Goal: Task Accomplishment & Management: Use online tool/utility

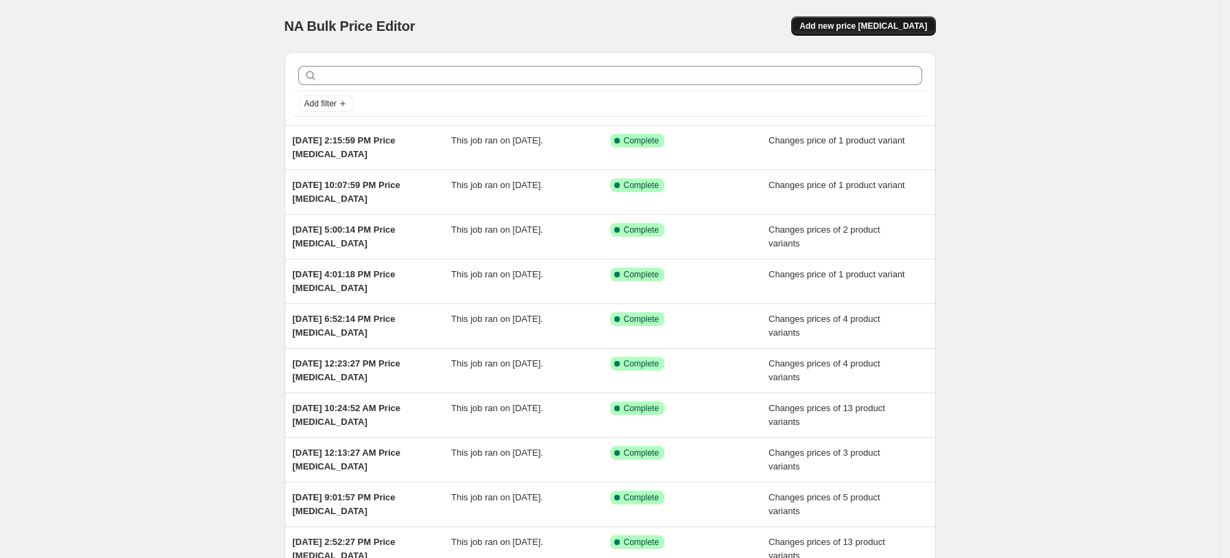
click at [887, 22] on span "Add new price [MEDICAL_DATA]" at bounding box center [864, 26] width 128 height 11
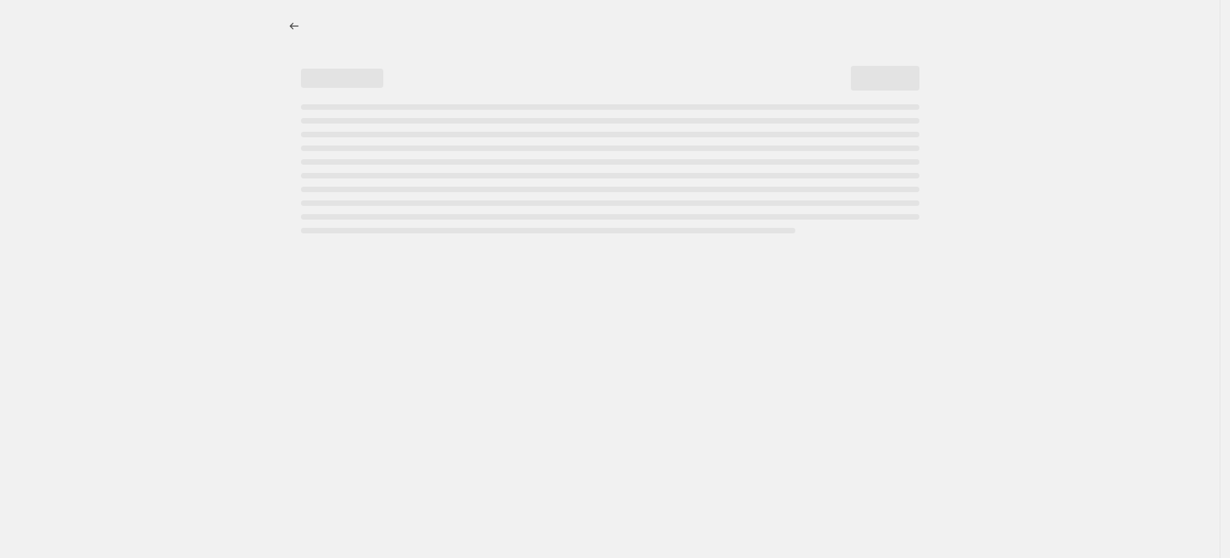
select select "percentage"
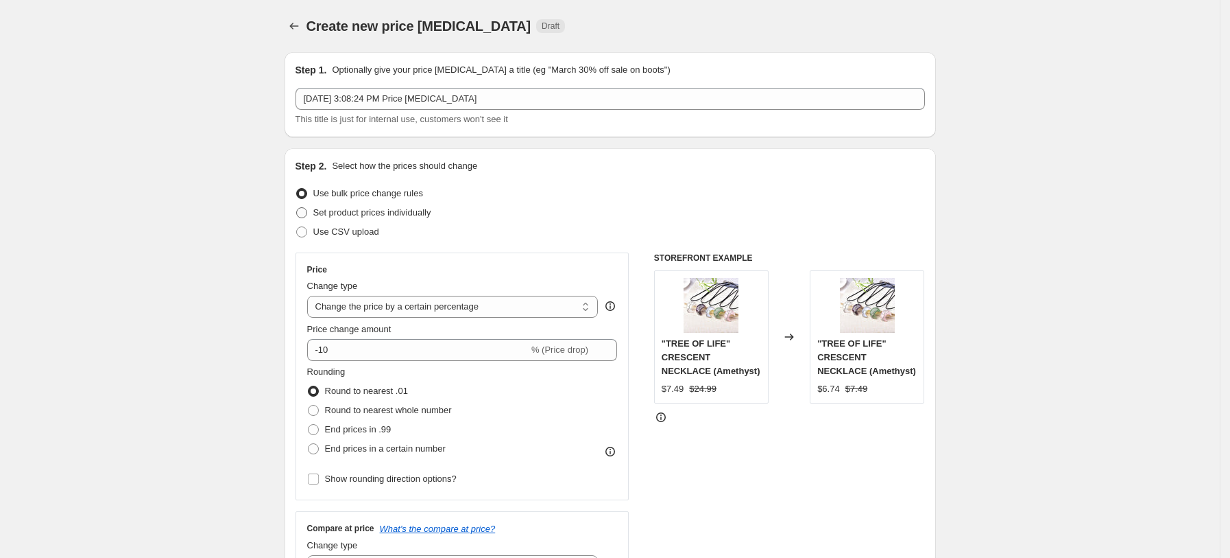
click at [373, 208] on span "Set product prices individually" at bounding box center [372, 212] width 118 height 10
click at [297, 208] on input "Set product prices individually" at bounding box center [296, 207] width 1 height 1
radio input "true"
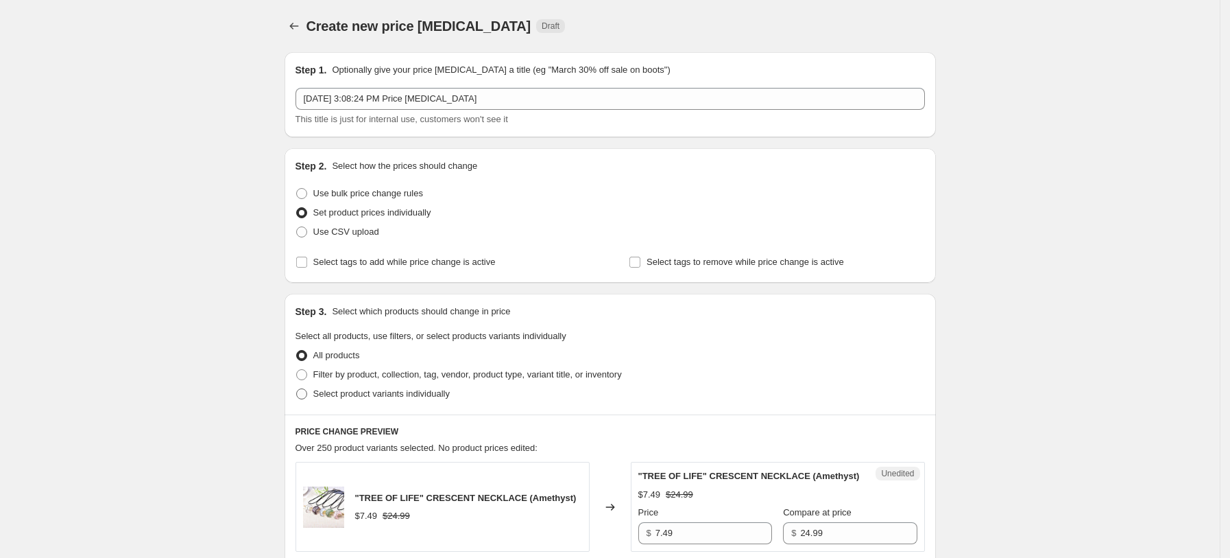
click at [396, 399] on span "Select product variants individually" at bounding box center [381, 394] width 136 height 14
click at [297, 389] on input "Select product variants individually" at bounding box center [296, 388] width 1 height 1
radio input "true"
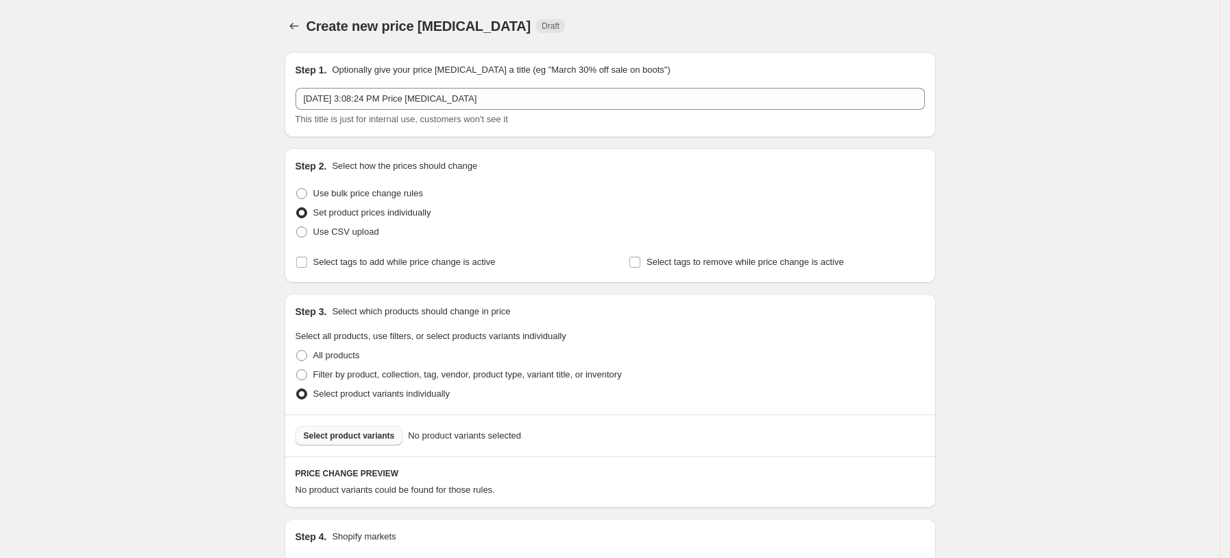
click at [384, 426] on button "Select product variants" at bounding box center [350, 435] width 108 height 19
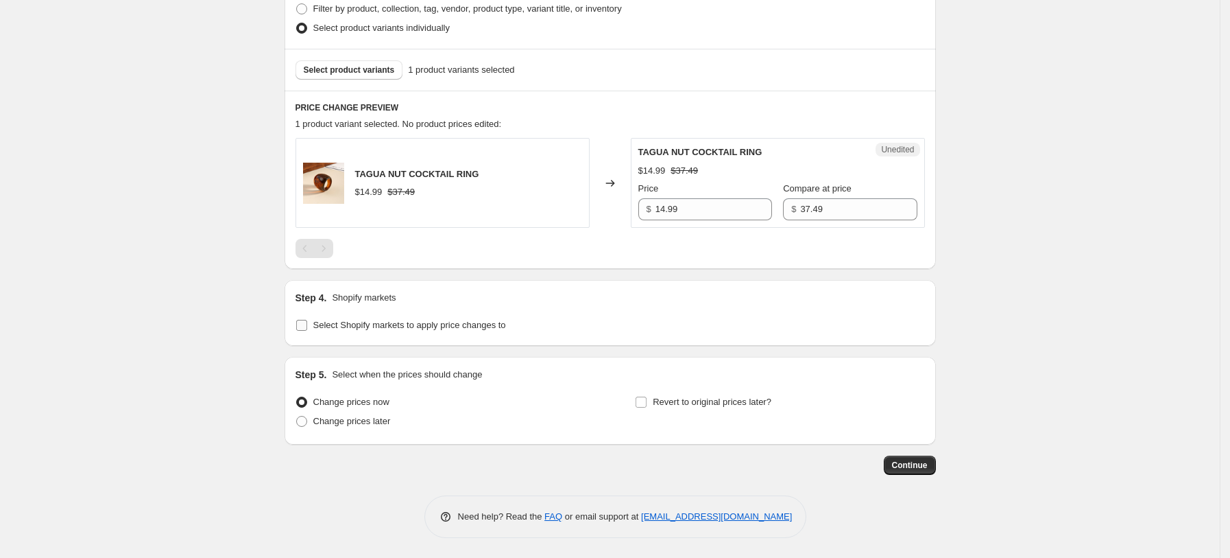
click at [422, 320] on span "Select Shopify markets to apply price changes to" at bounding box center [409, 325] width 193 height 10
click at [307, 320] on input "Select Shopify markets to apply price changes to" at bounding box center [301, 325] width 11 height 11
checkbox input "true"
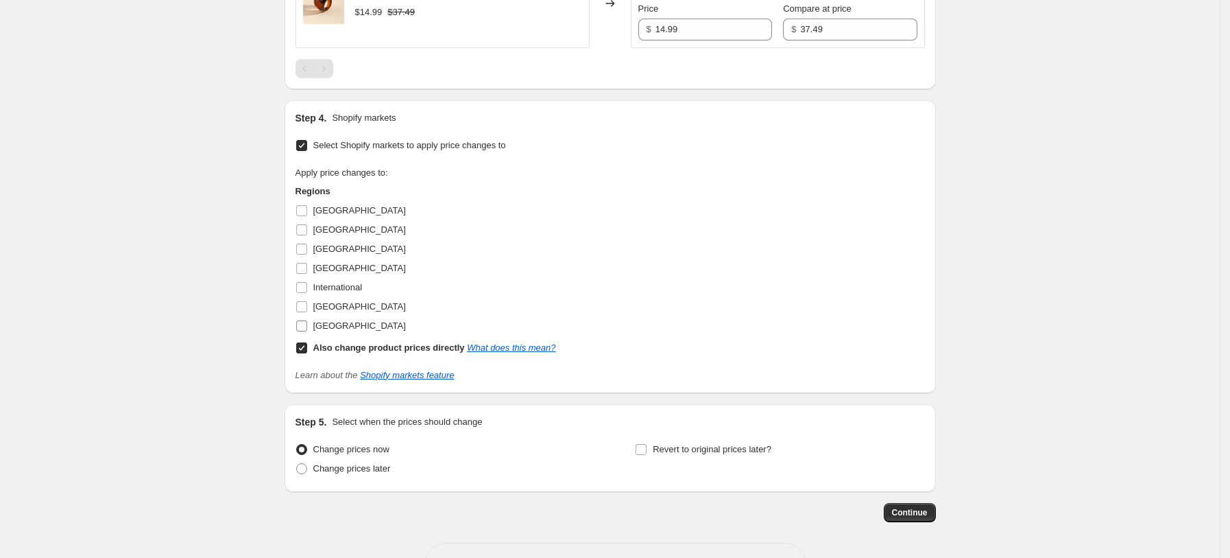
scroll to position [549, 0]
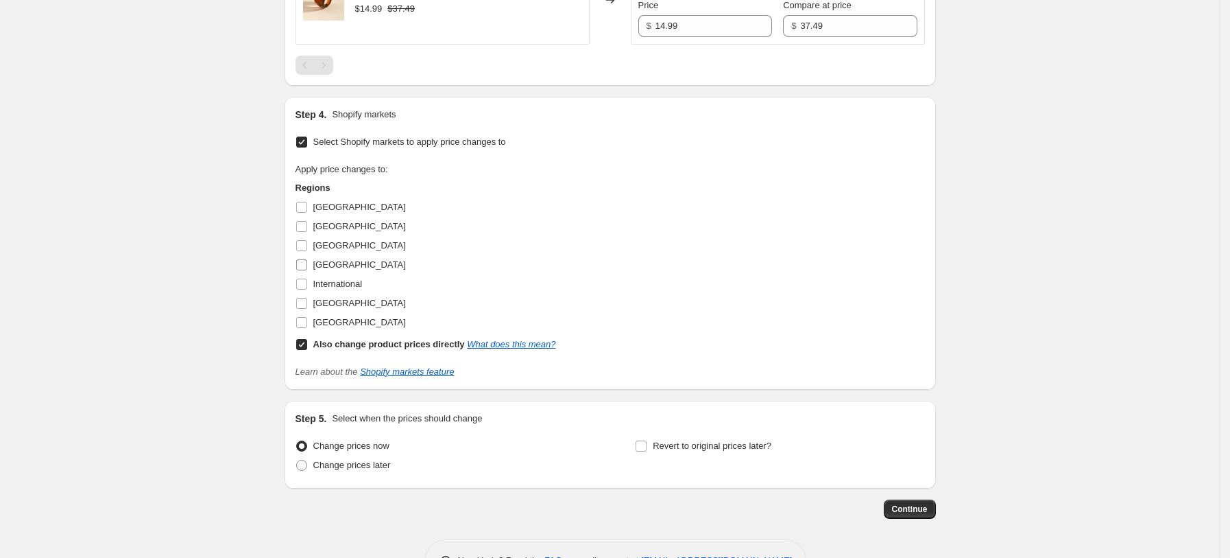
click at [335, 269] on span "[GEOGRAPHIC_DATA]" at bounding box center [359, 264] width 93 height 10
click at [307, 269] on input "[GEOGRAPHIC_DATA]" at bounding box center [301, 264] width 11 height 11
checkbox input "true"
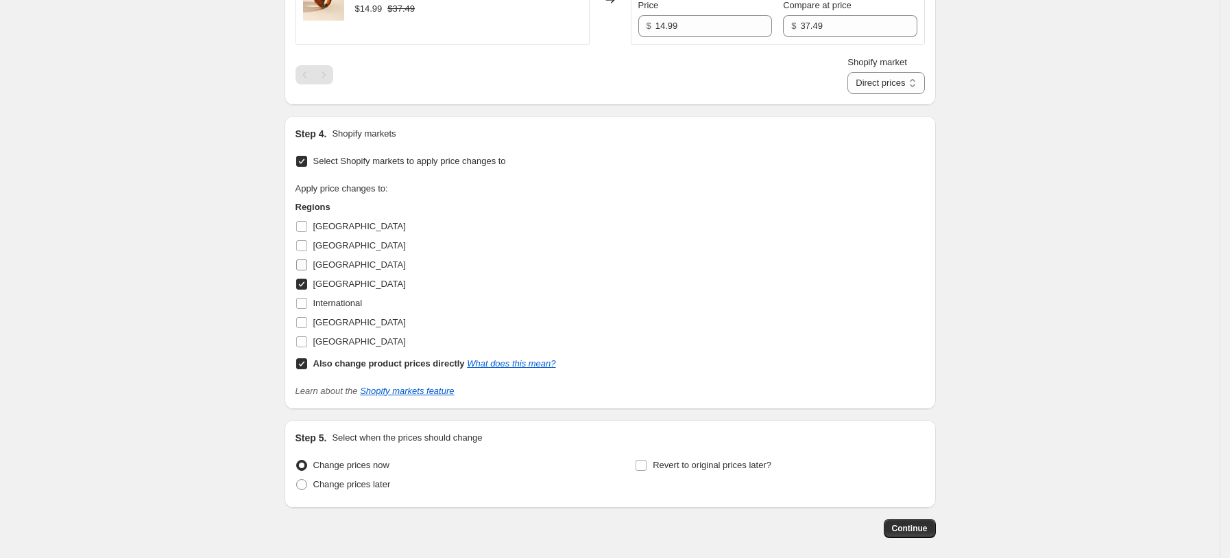
click at [333, 261] on span "[GEOGRAPHIC_DATA]" at bounding box center [359, 264] width 93 height 10
click at [307, 261] on input "[GEOGRAPHIC_DATA]" at bounding box center [301, 264] width 11 height 11
checkbox input "true"
click at [346, 313] on label "[GEOGRAPHIC_DATA]" at bounding box center [351, 322] width 110 height 19
click at [307, 317] on input "[GEOGRAPHIC_DATA]" at bounding box center [301, 322] width 11 height 11
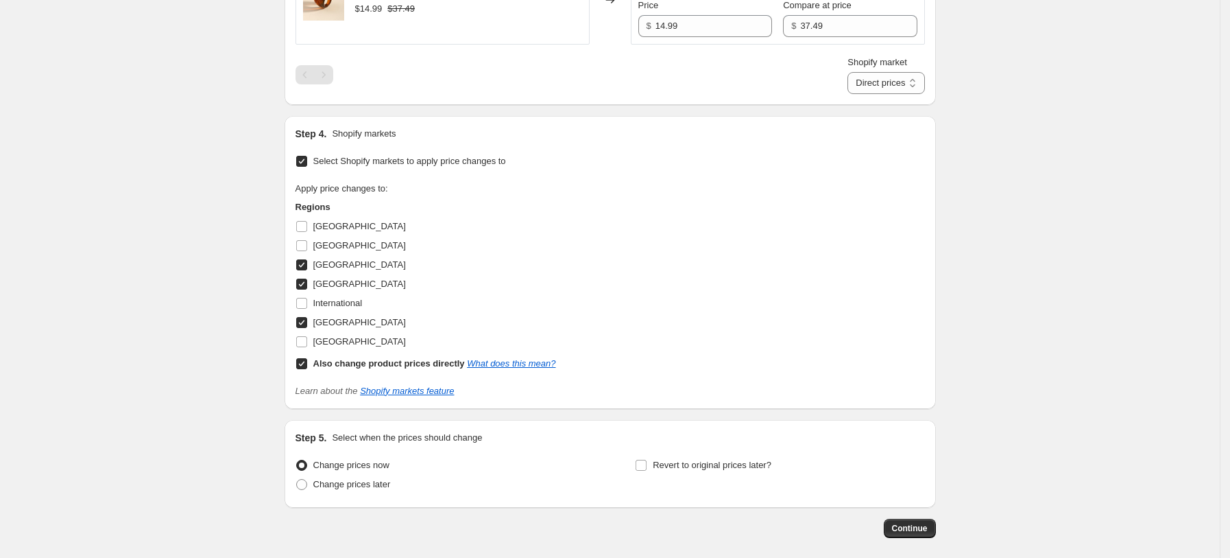
click at [347, 327] on span "[GEOGRAPHIC_DATA]" at bounding box center [359, 322] width 93 height 10
click at [307, 327] on input "[GEOGRAPHIC_DATA]" at bounding box center [301, 322] width 11 height 11
checkbox input "false"
click at [353, 339] on span "[GEOGRAPHIC_DATA]" at bounding box center [359, 341] width 93 height 10
click at [307, 339] on input "[GEOGRAPHIC_DATA]" at bounding box center [301, 341] width 11 height 11
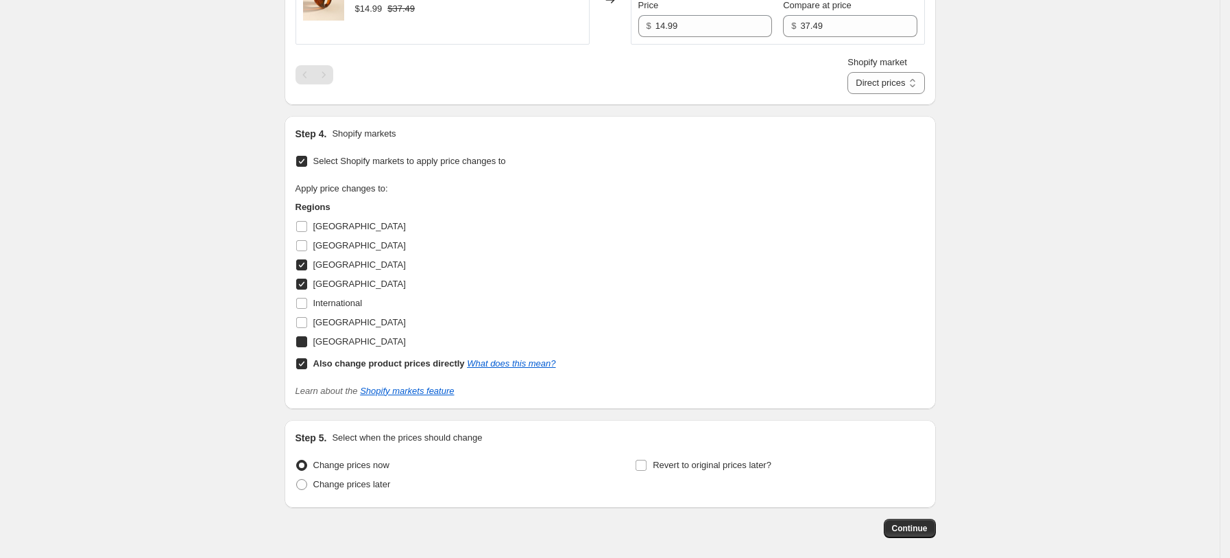
checkbox input "true"
click at [353, 328] on span "[GEOGRAPHIC_DATA]" at bounding box center [359, 322] width 93 height 14
click at [307, 328] on input "[GEOGRAPHIC_DATA]" at bounding box center [301, 322] width 11 height 11
checkbox input "true"
click at [370, 363] on b "Also change product prices directly" at bounding box center [389, 363] width 152 height 10
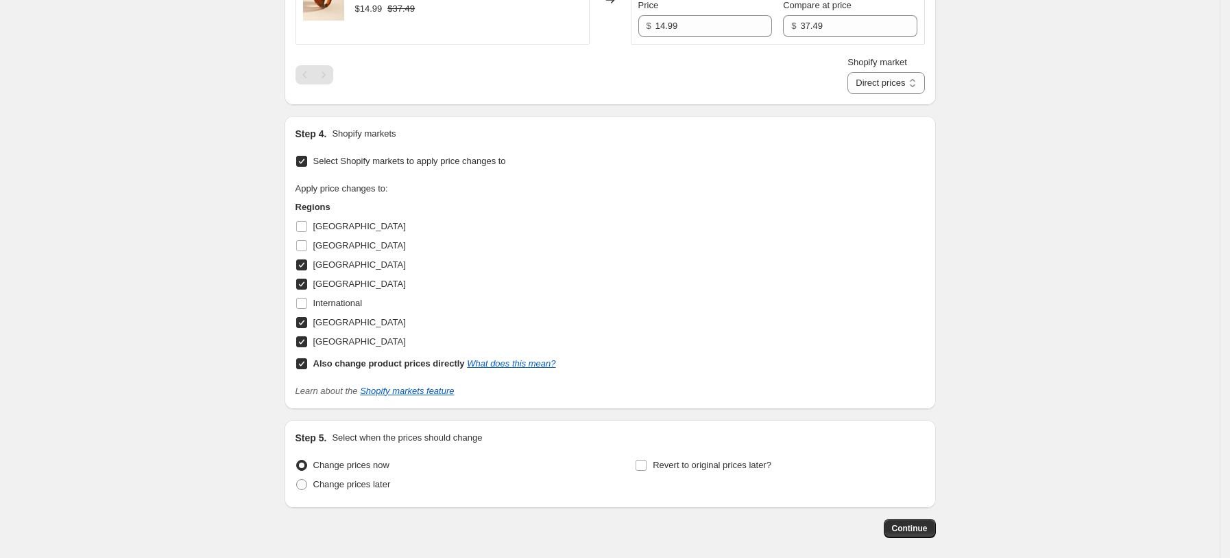
click at [307, 363] on input "Also change product prices directly What does this mean?" at bounding box center [301, 363] width 11 height 11
checkbox input "false"
select select "34367439004"
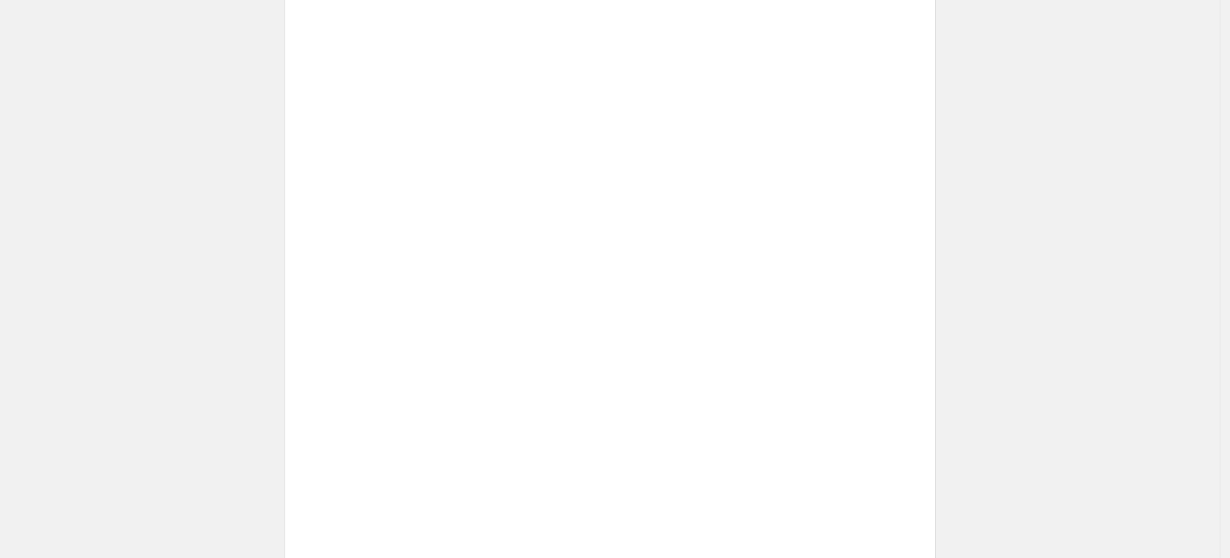
scroll to position [457, 0]
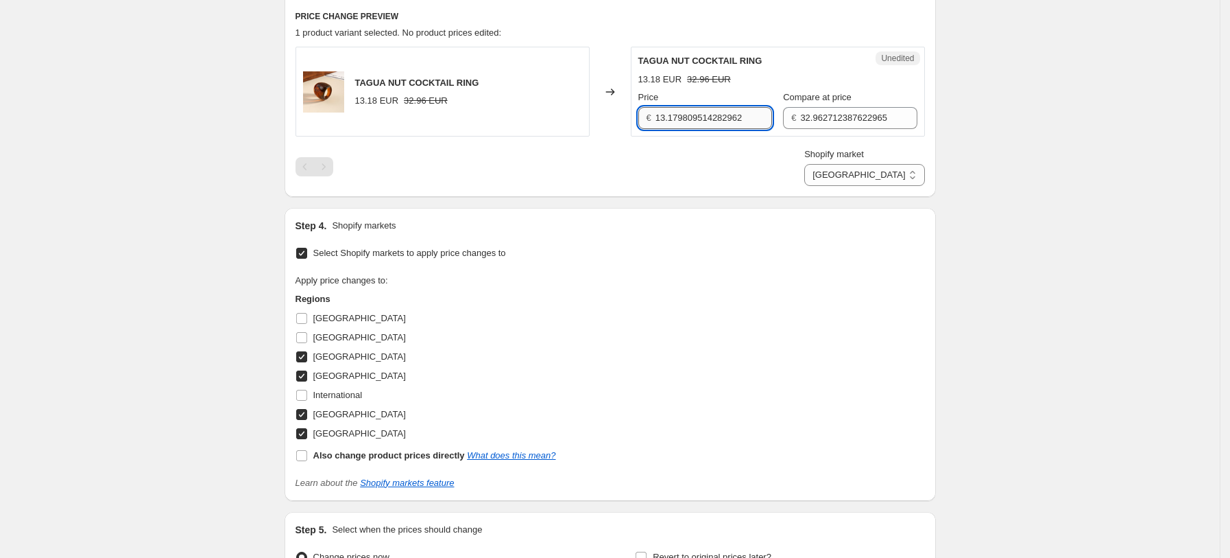
click at [719, 128] on input "13.179809514282962" at bounding box center [714, 118] width 117 height 22
type input "14.99"
click at [850, 110] on input "32.962712387622965" at bounding box center [858, 118] width 117 height 22
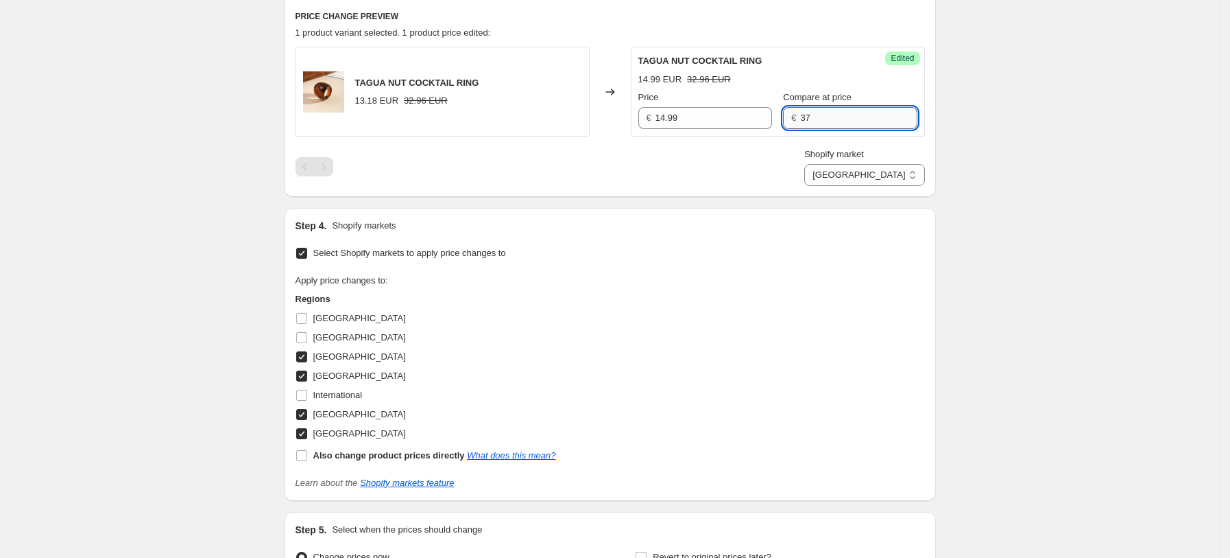
type input "37.49"
click at [874, 165] on select "[GEOGRAPHIC_DATA] [GEOGRAPHIC_DATA] [GEOGRAPHIC_DATA] [GEOGRAPHIC_DATA]" at bounding box center [864, 175] width 120 height 22
select select "34367406236"
click at [866, 186] on select "[GEOGRAPHIC_DATA] [GEOGRAPHIC_DATA] [GEOGRAPHIC_DATA] [GEOGRAPHIC_DATA]" at bounding box center [864, 175] width 120 height 22
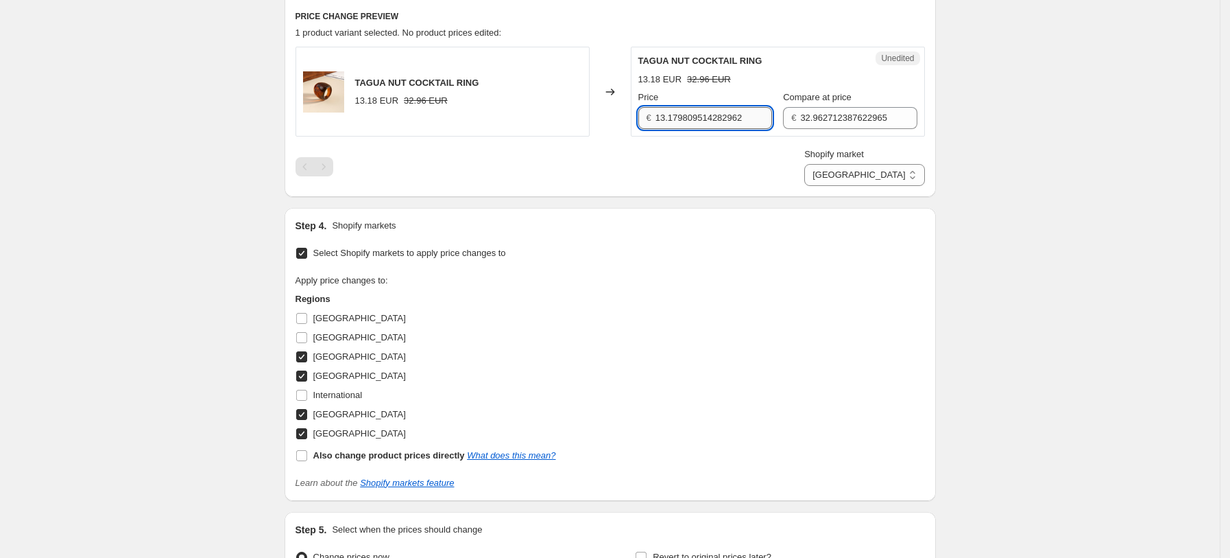
click at [716, 108] on input "13.179809514282962" at bounding box center [714, 118] width 117 height 22
type input "14.99"
click at [848, 111] on input "32.962712387622965" at bounding box center [858, 118] width 117 height 22
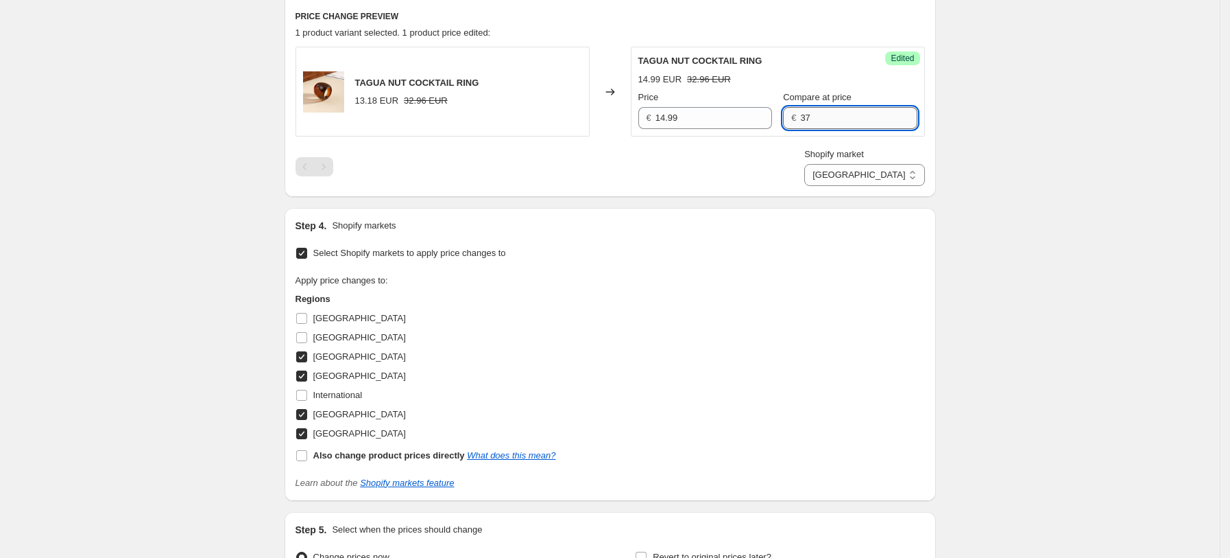
type input "37.49"
click at [886, 186] on div "PRICE CHANGE PREVIEW 1 product variant selected. 1 product price edited: TAGUA …" at bounding box center [611, 98] width 652 height 198
click at [889, 180] on select "[GEOGRAPHIC_DATA] [GEOGRAPHIC_DATA] [GEOGRAPHIC_DATA] [GEOGRAPHIC_DATA]" at bounding box center [864, 175] width 120 height 22
select select "34367209628"
click at [837, 186] on select "[GEOGRAPHIC_DATA] [GEOGRAPHIC_DATA] [GEOGRAPHIC_DATA] [GEOGRAPHIC_DATA]" at bounding box center [864, 175] width 120 height 22
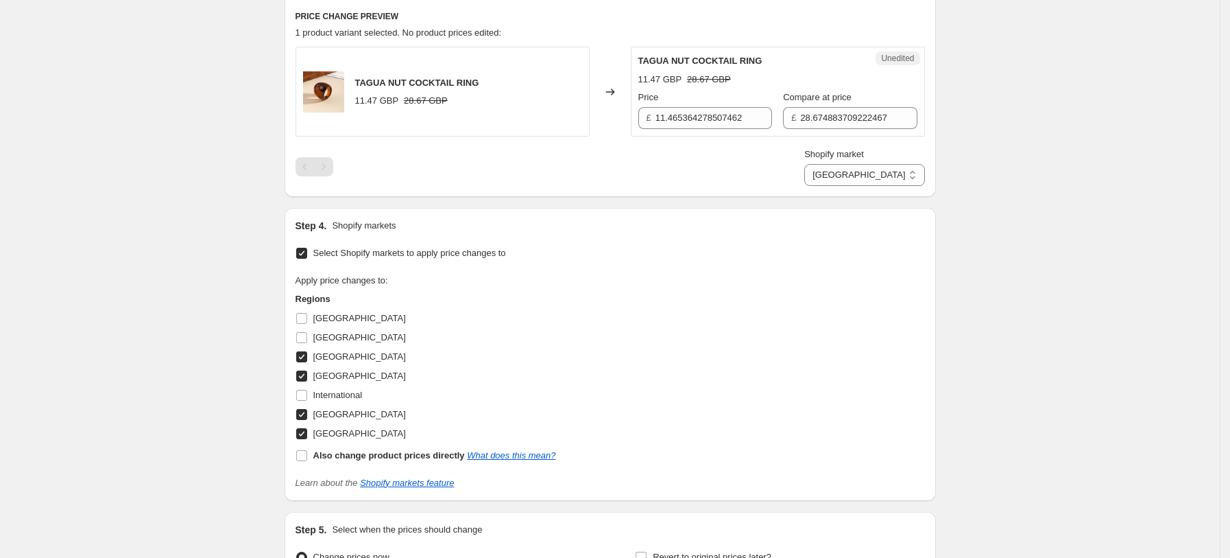
click at [737, 105] on div "Price £ 11.465364278507462" at bounding box center [706, 110] width 134 height 38
click at [747, 136] on div "Unedited TAGUA NUT COCKTAIL RING 11.47 GBP 28.67 GBP Price £ 11.465364278507462…" at bounding box center [778, 92] width 294 height 90
click at [747, 124] on input "11.465364278507462" at bounding box center [714, 118] width 117 height 22
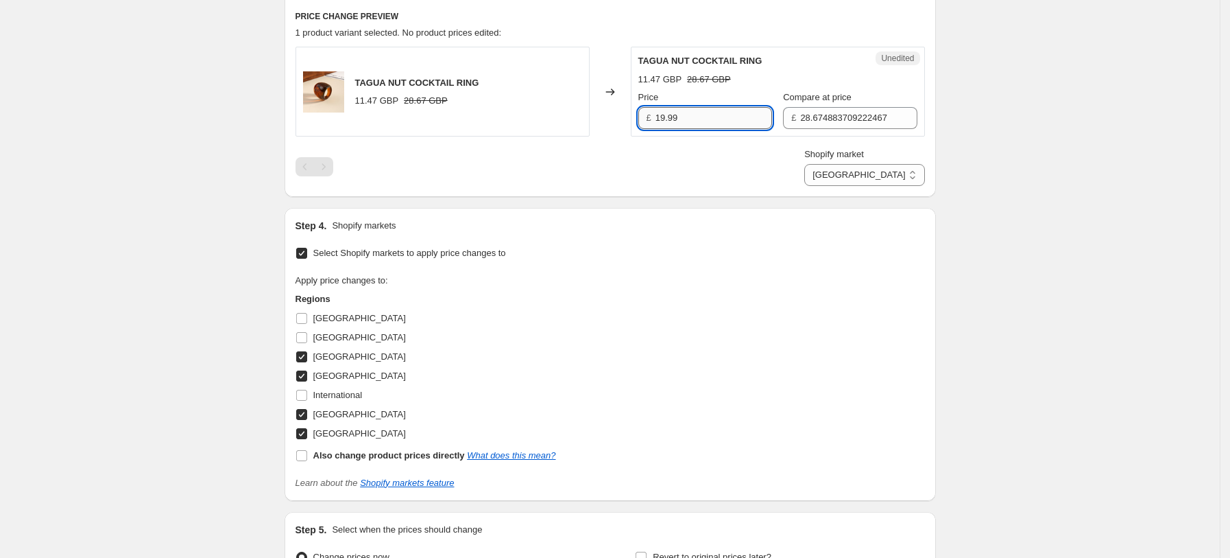
click at [668, 122] on input "19.99" at bounding box center [714, 118] width 117 height 22
type input "14.99"
click at [846, 102] on span "Compare at price" at bounding box center [817, 97] width 69 height 10
click at [846, 107] on input "28.674883709222467" at bounding box center [858, 118] width 117 height 22
click at [846, 102] on span "Compare at price" at bounding box center [817, 97] width 69 height 10
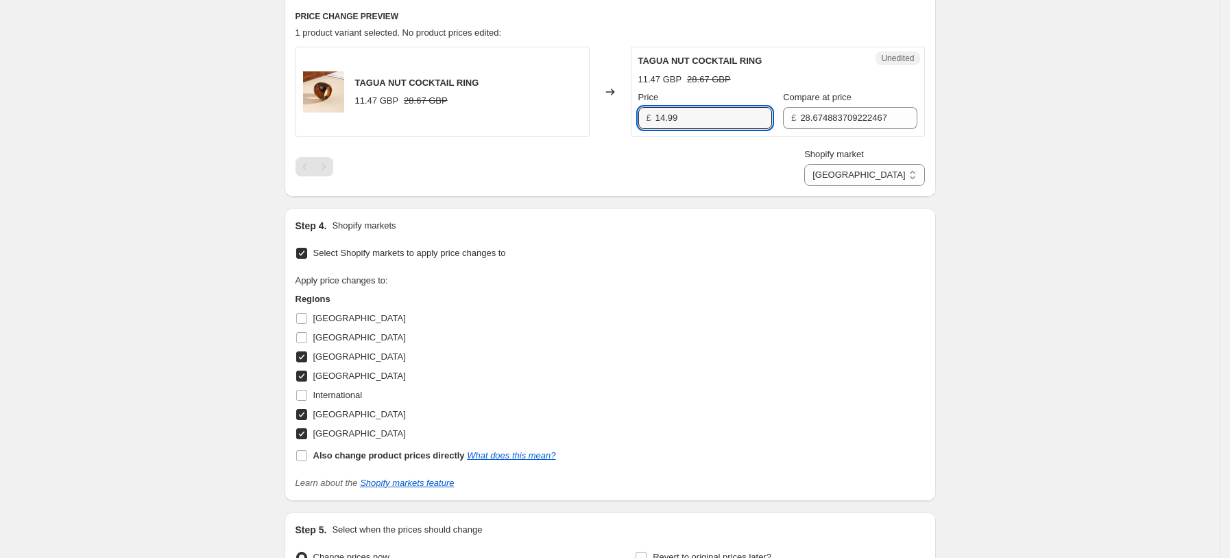
click at [846, 107] on input "28.674883709222467" at bounding box center [858, 118] width 117 height 22
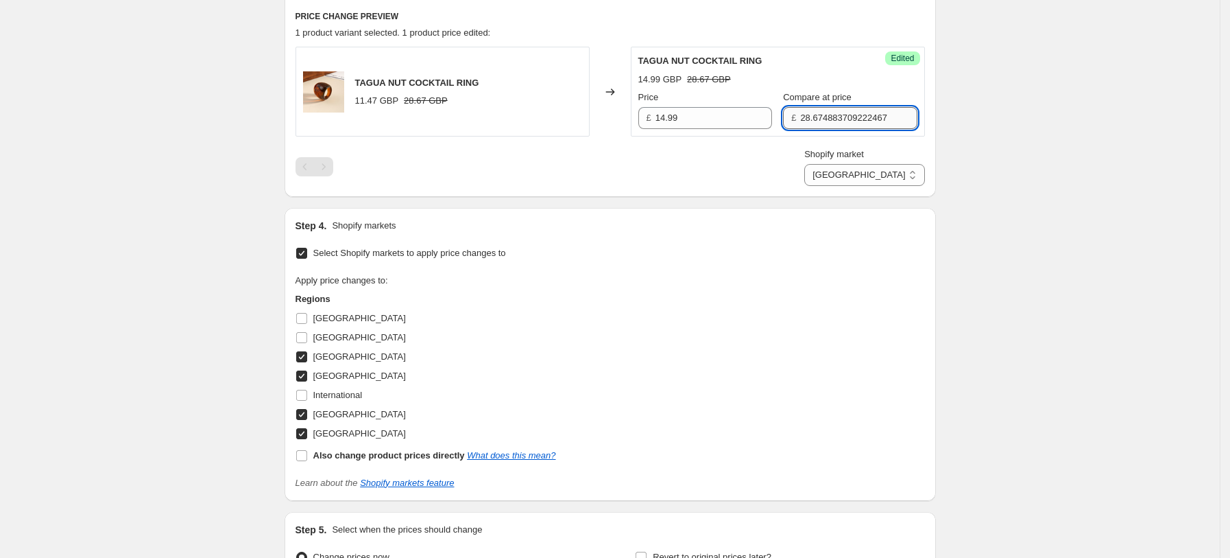
click at [846, 114] on input "28.674883709222467" at bounding box center [858, 118] width 117 height 22
type input "37.49"
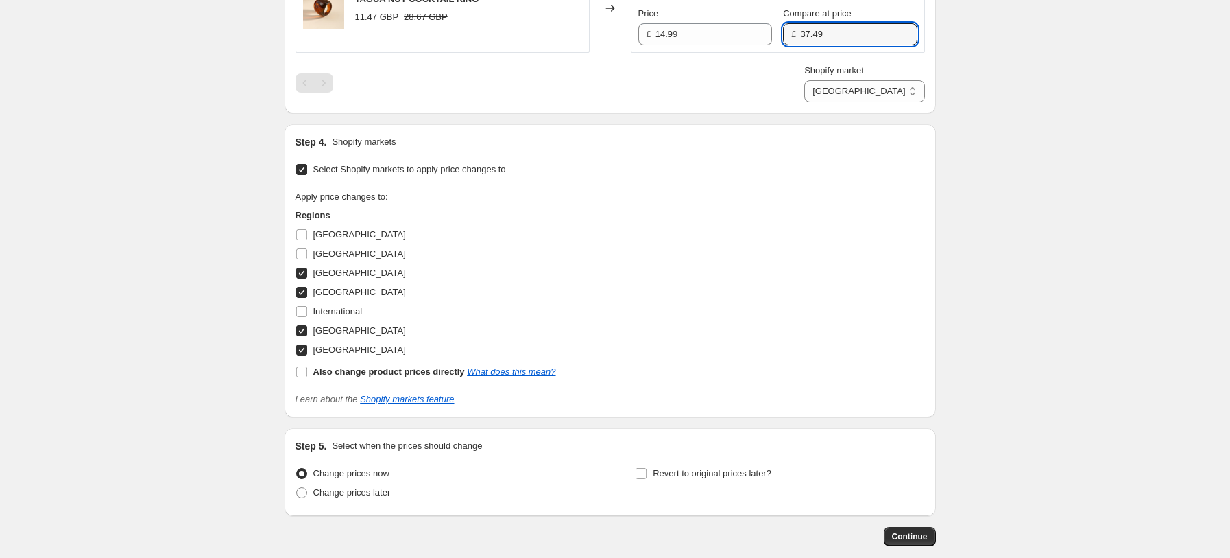
scroll to position [611, 0]
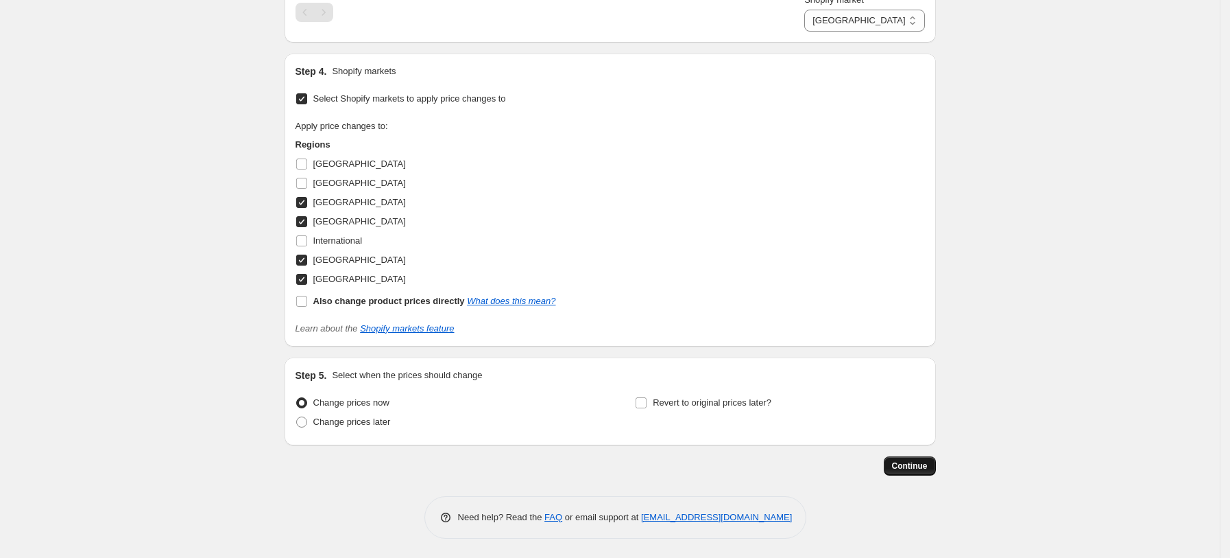
click at [913, 460] on span "Continue" at bounding box center [910, 465] width 36 height 11
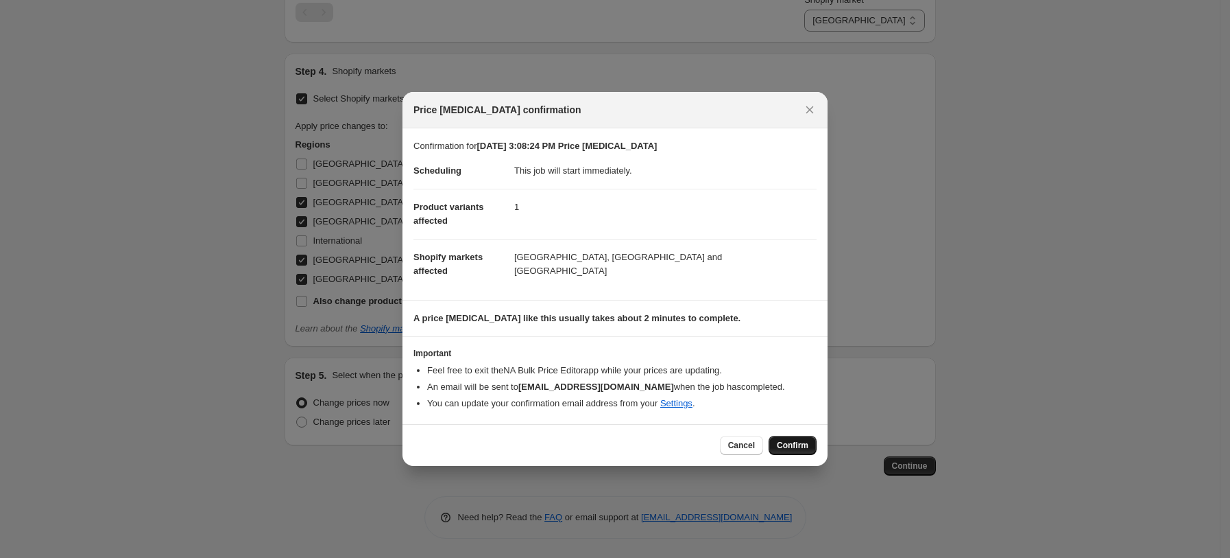
click at [812, 446] on button "Confirm" at bounding box center [793, 444] width 48 height 19
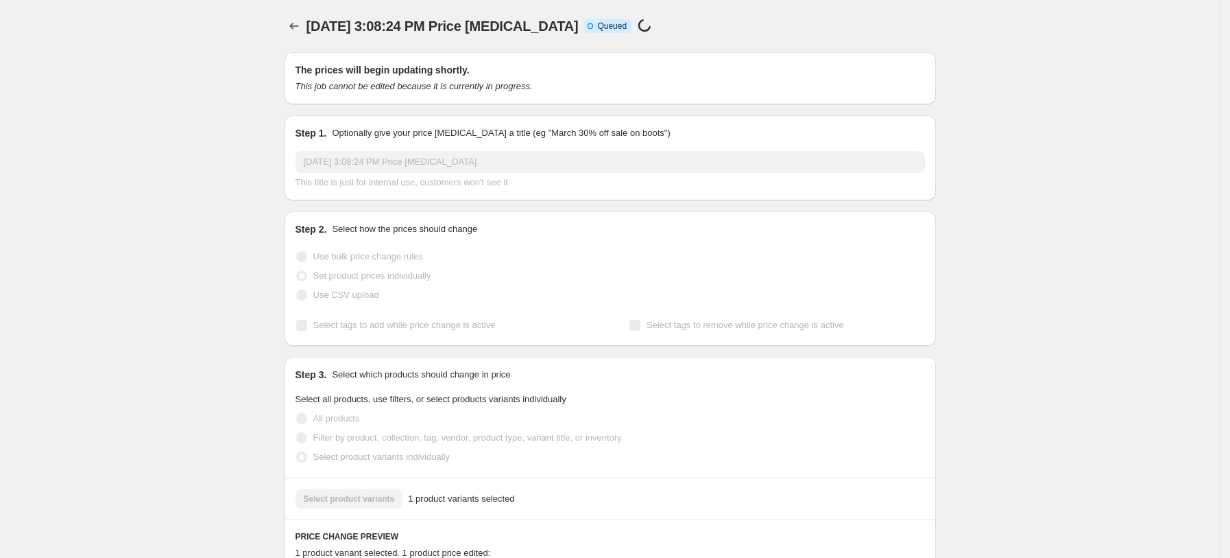
select select "34367209628"
